Goal: Transaction & Acquisition: Purchase product/service

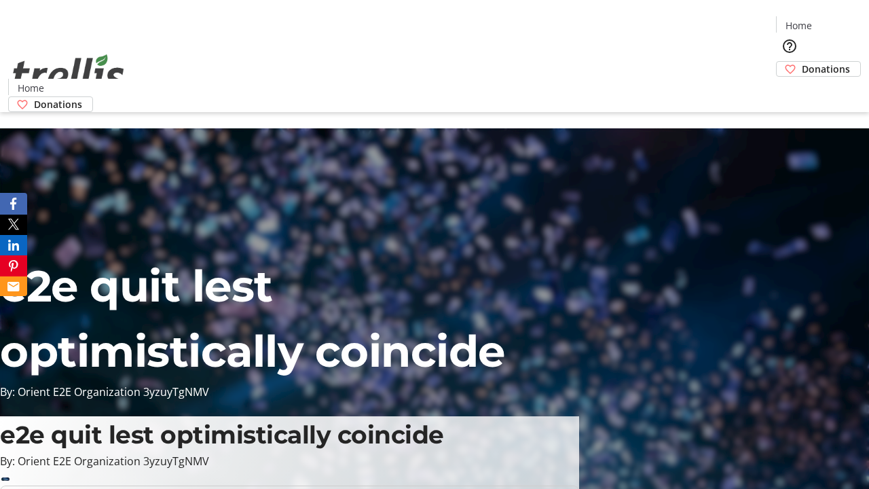
click at [802, 62] on span "Donations" at bounding box center [826, 69] width 48 height 14
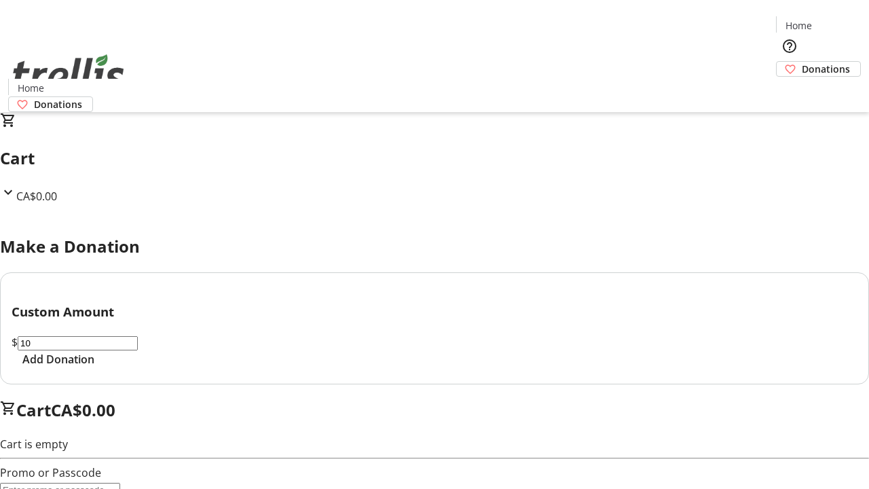
click at [94, 367] on span "Add Donation" at bounding box center [58, 359] width 72 height 16
